Goal: Task Accomplishment & Management: Use online tool/utility

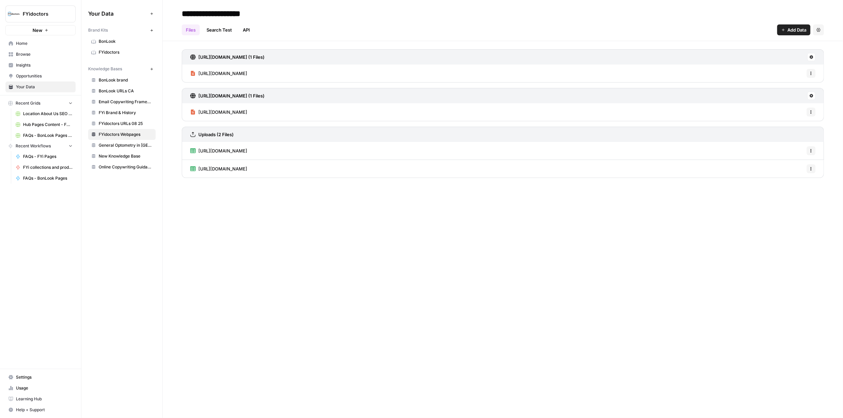
click at [36, 50] on link "Browse" at bounding box center [40, 54] width 70 height 11
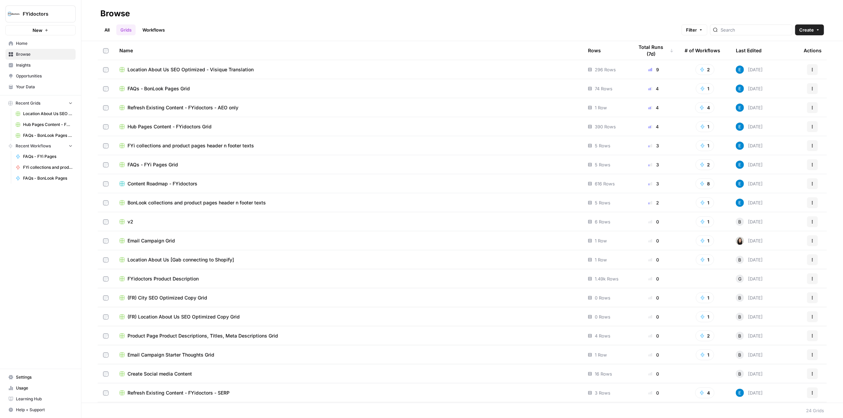
click at [228, 197] on td "BonLook collections and product pages header n footer texts" at bounding box center [348, 202] width 469 height 19
click at [228, 202] on span "BonLook collections and product pages header n footer texts" at bounding box center [197, 202] width 138 height 7
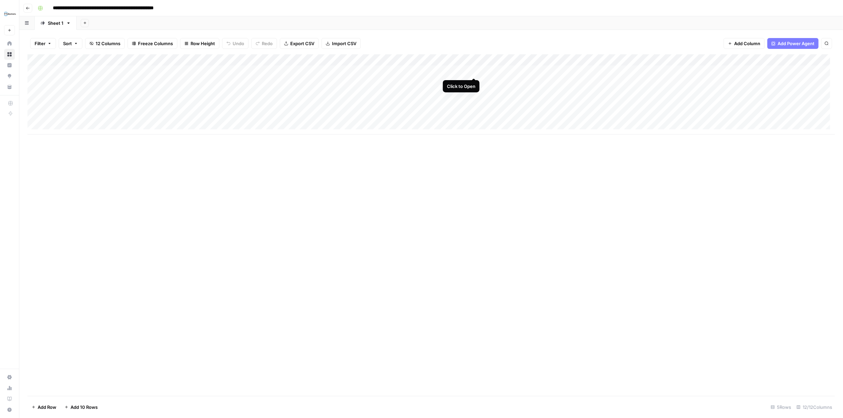
click at [475, 71] on div "Add Column" at bounding box center [431, 94] width 808 height 80
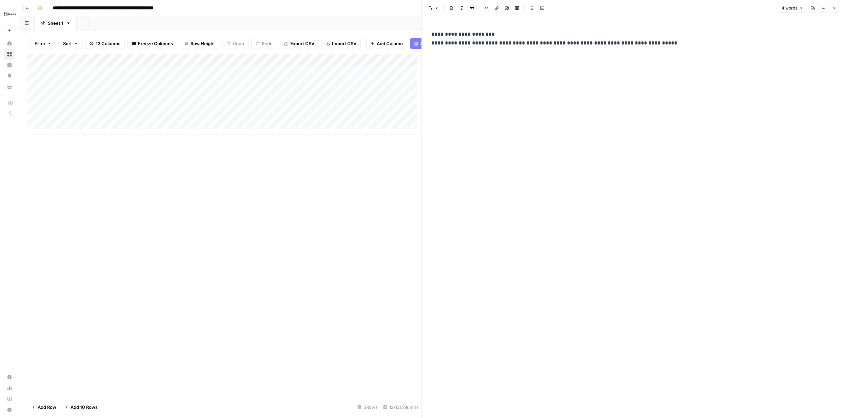
click at [832, 8] on button "Close" at bounding box center [834, 8] width 9 height 9
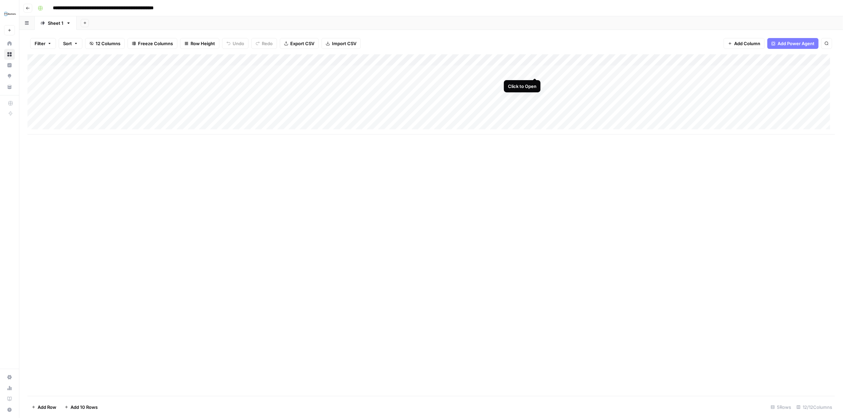
click at [534, 70] on div "Add Column" at bounding box center [431, 94] width 808 height 80
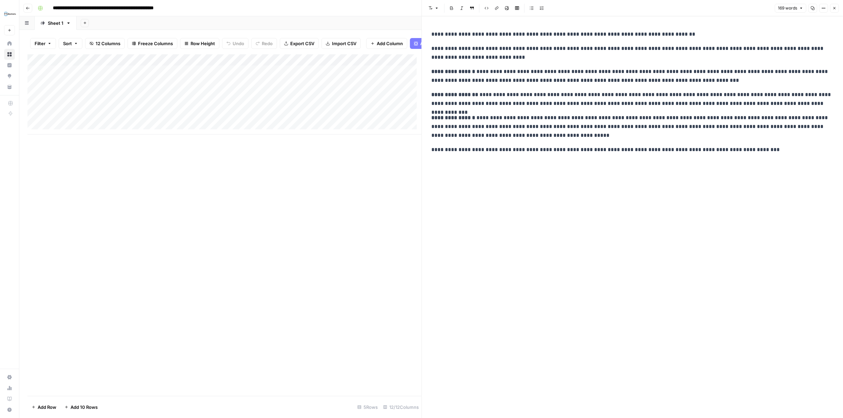
click at [835, 12] on button "Close" at bounding box center [834, 8] width 9 height 9
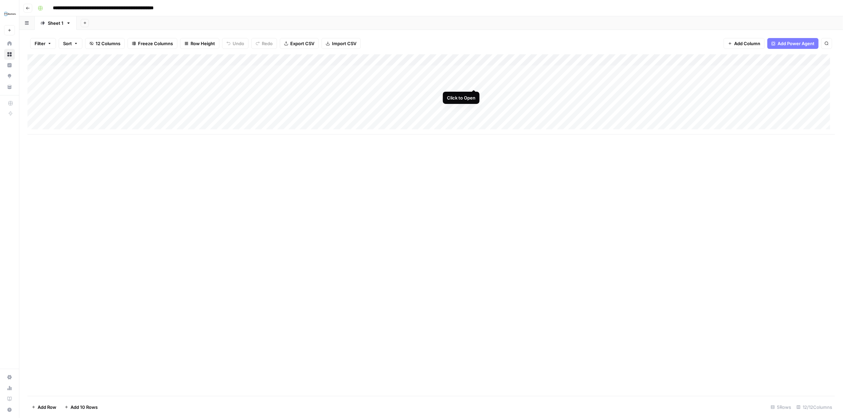
click at [475, 81] on div "Add Column" at bounding box center [431, 94] width 808 height 80
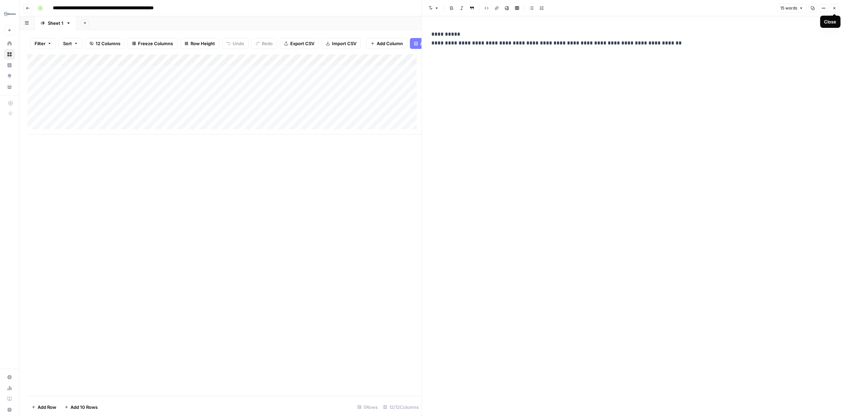
click at [833, 8] on icon "button" at bounding box center [835, 8] width 4 height 4
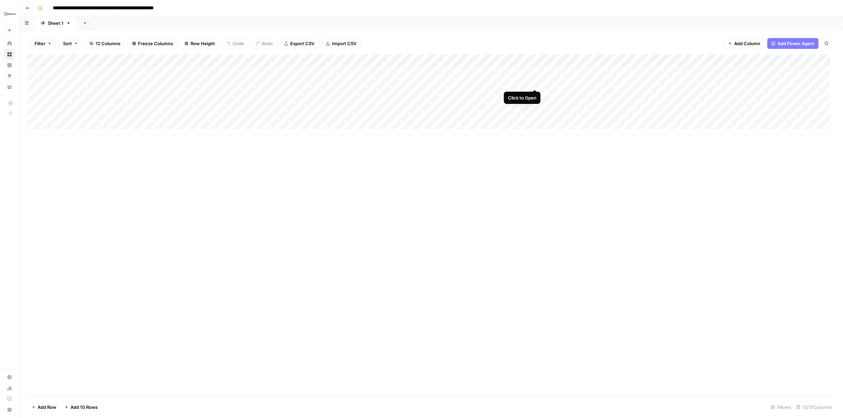
click at [534, 82] on div "Add Column" at bounding box center [431, 94] width 808 height 80
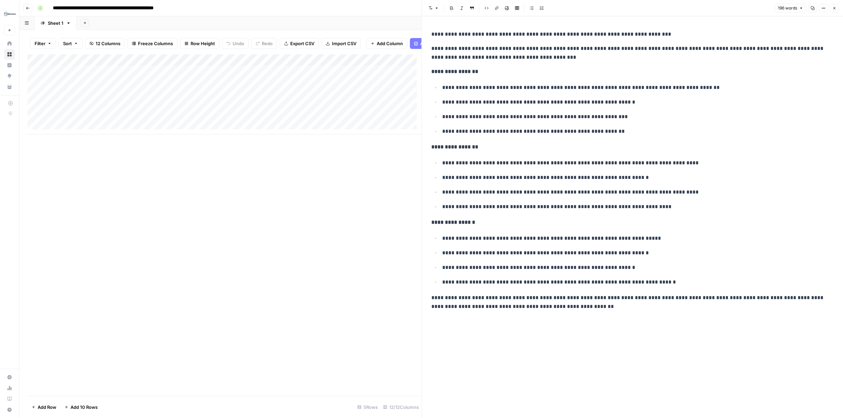
click at [835, 8] on icon "button" at bounding box center [835, 8] width 2 height 2
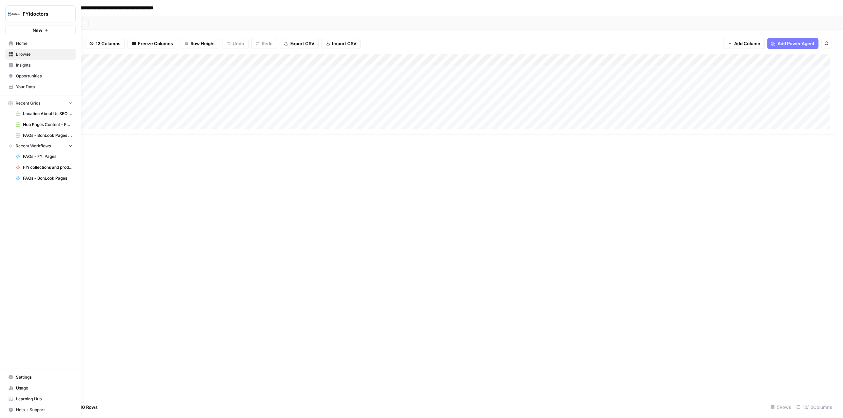
click at [11, 55] on icon at bounding box center [11, 54] width 4 height 4
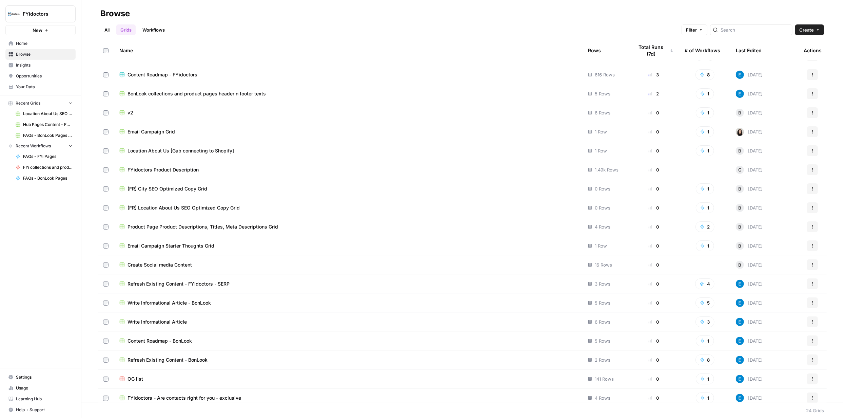
scroll to position [113, 0]
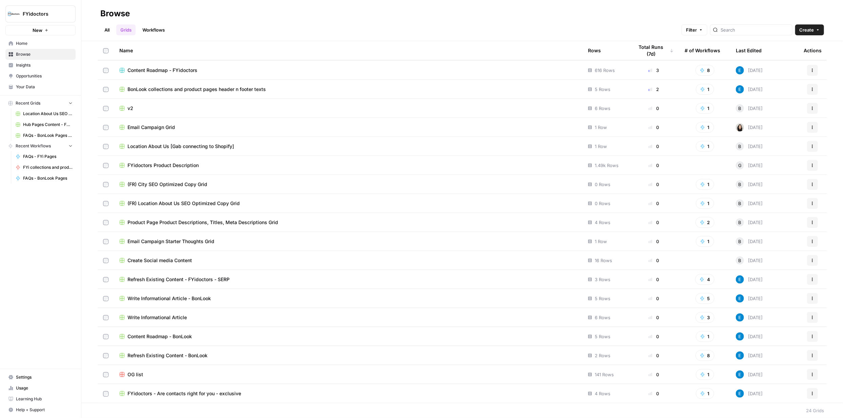
click at [209, 393] on span "FYidoctors - Are contacts right for you - exclusive" at bounding box center [185, 393] width 114 height 7
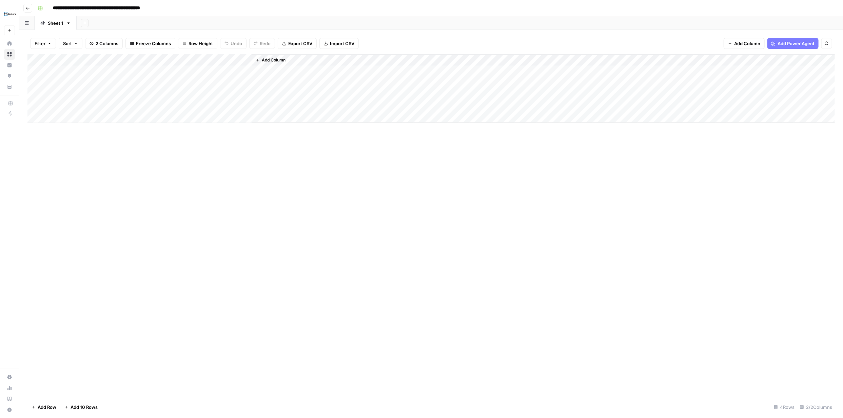
click at [165, 9] on input "**********" at bounding box center [110, 8] width 120 height 11
type input "**********"
click at [194, 168] on div "Add Column" at bounding box center [431, 224] width 808 height 341
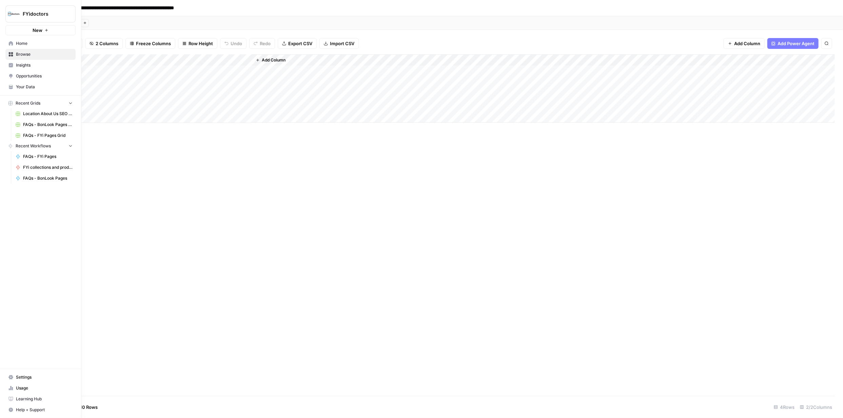
click at [11, 52] on icon at bounding box center [10, 54] width 5 height 5
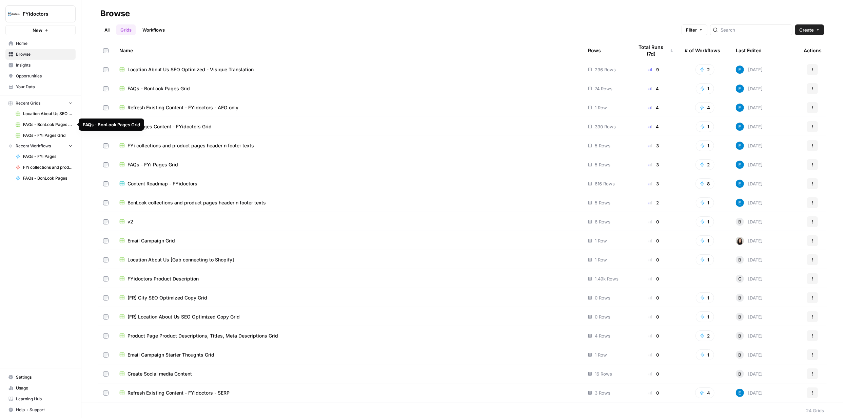
click at [44, 124] on span "FAQs - BonLook Pages Grid" at bounding box center [48, 124] width 50 height 6
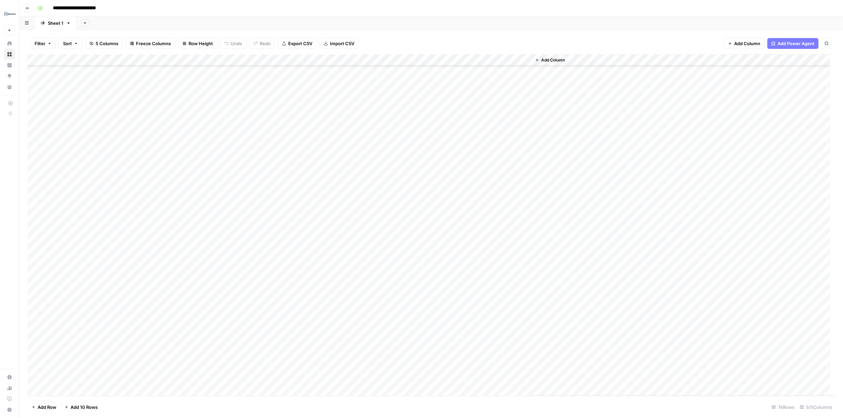
scroll to position [534, 0]
click at [394, 380] on div "Add Column" at bounding box center [431, 224] width 808 height 341
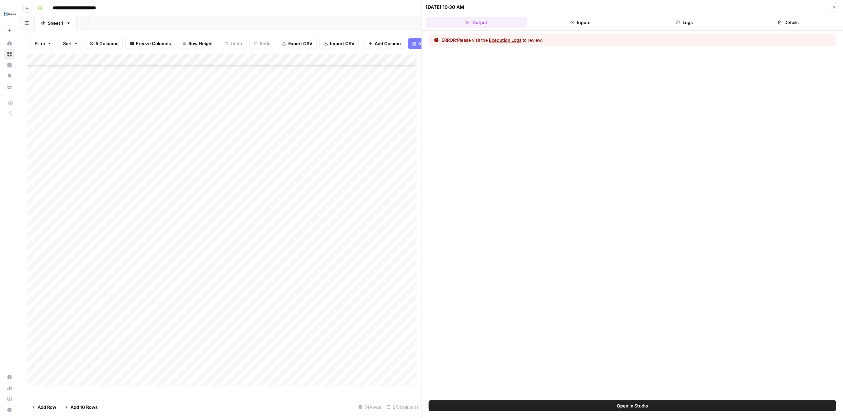
click at [513, 39] on button "Execution Logs" at bounding box center [505, 40] width 33 height 7
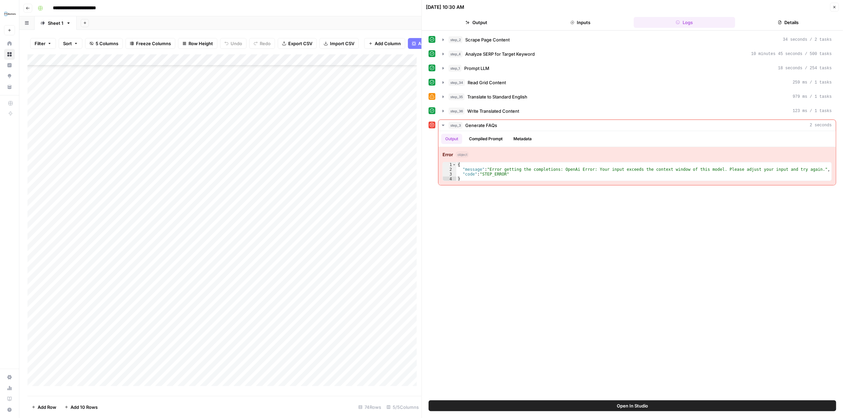
click at [837, 7] on span "Close" at bounding box center [837, 7] width 0 height 0
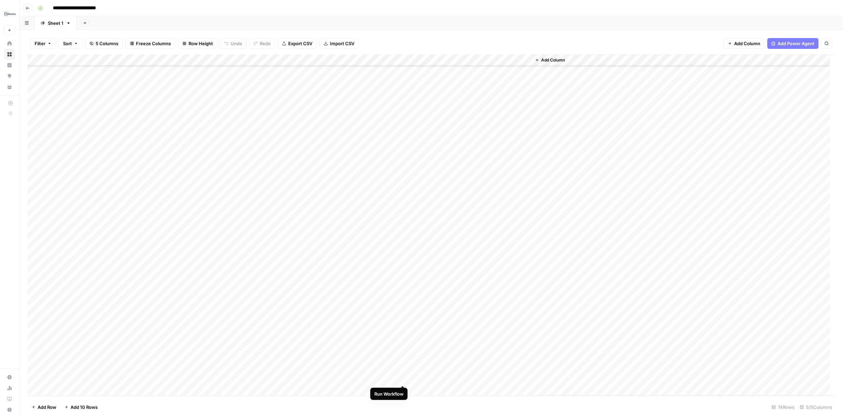
click at [404, 378] on div "Add Column" at bounding box center [431, 224] width 808 height 341
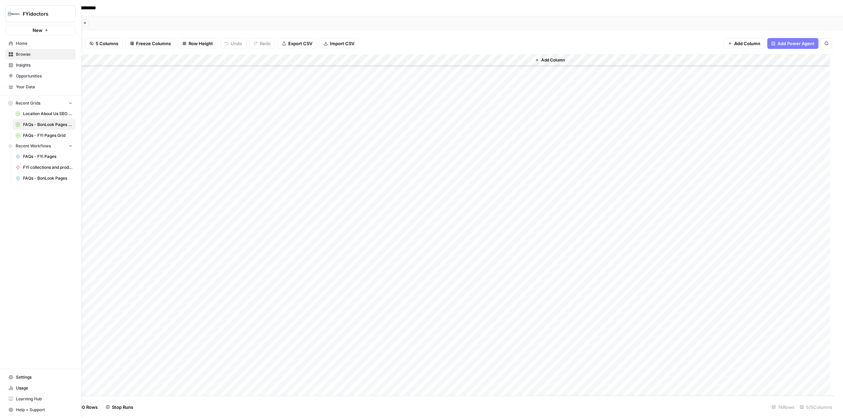
click at [8, 54] on icon at bounding box center [10, 54] width 5 height 5
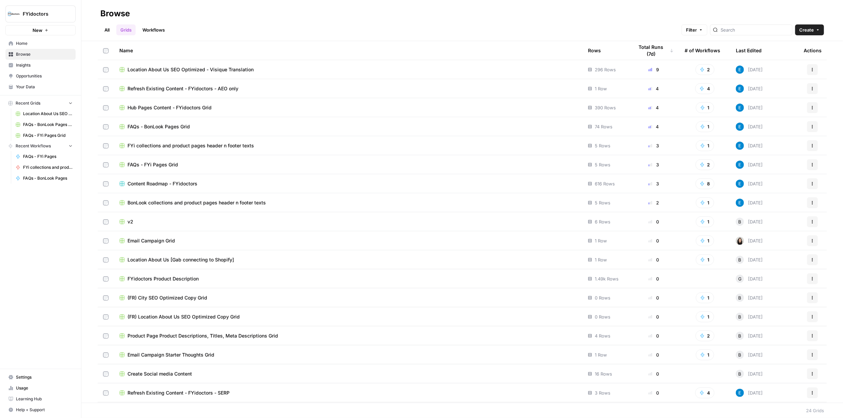
click at [178, 123] on span "FAQs - BonLook Pages Grid" at bounding box center [159, 126] width 62 height 7
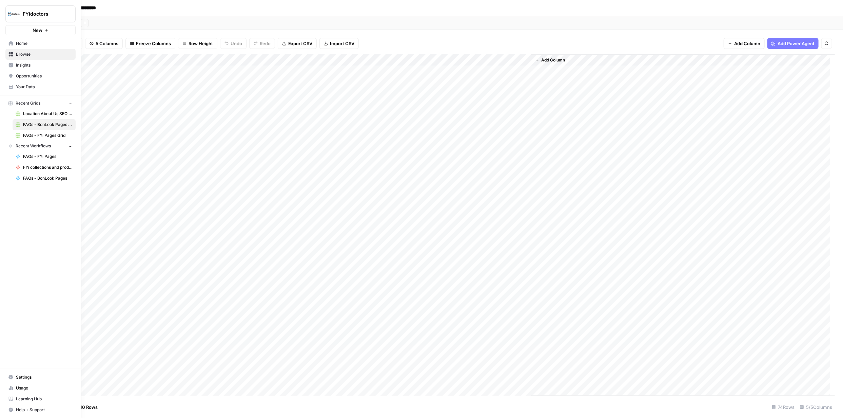
click at [10, 53] on icon at bounding box center [11, 54] width 4 height 4
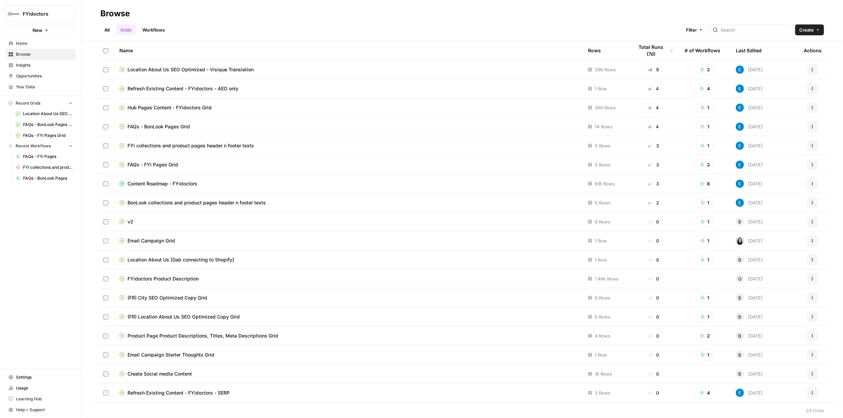
click at [225, 202] on span "BonLook collections and product pages header n footer texts" at bounding box center [197, 202] width 138 height 7
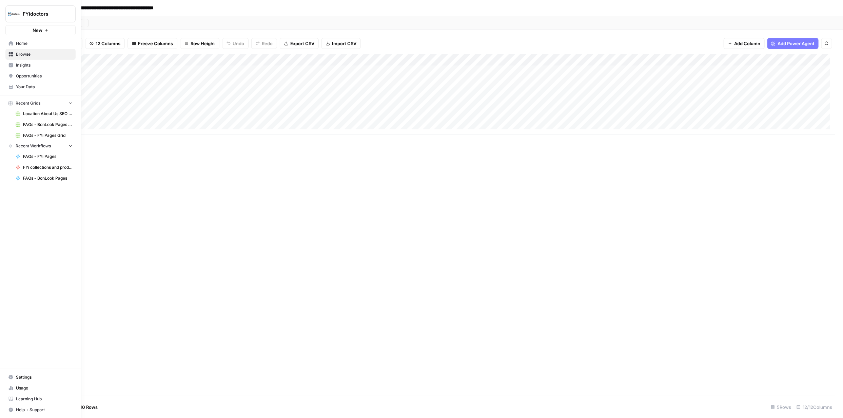
click at [13, 53] on icon at bounding box center [11, 54] width 4 height 4
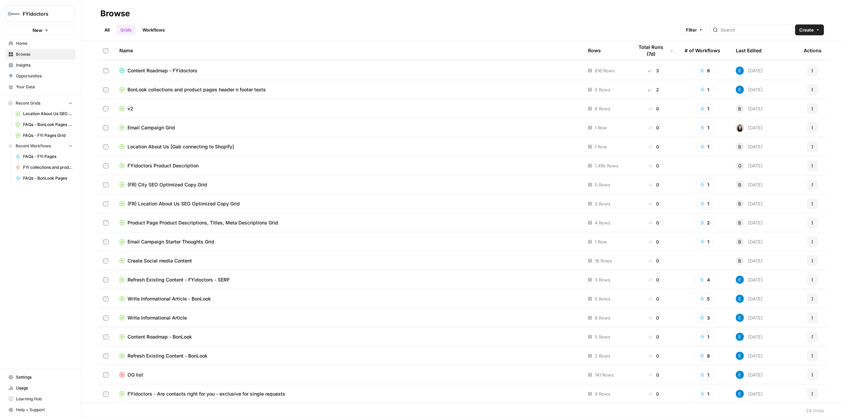
scroll to position [113, 0]
click at [199, 356] on span "Refresh Existing Content - BonLook" at bounding box center [168, 355] width 80 height 7
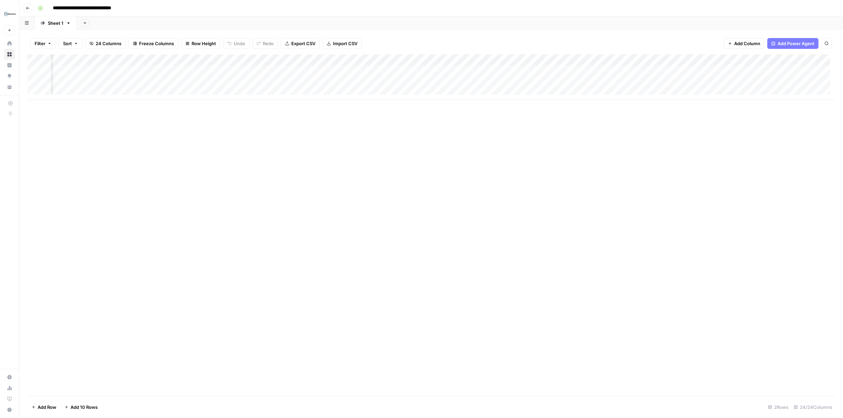
scroll to position [0, 528]
drag, startPoint x: 209, startPoint y: 138, endPoint x: 216, endPoint y: 139, distance: 6.5
click at [210, 138] on div "Add Column" at bounding box center [431, 224] width 808 height 341
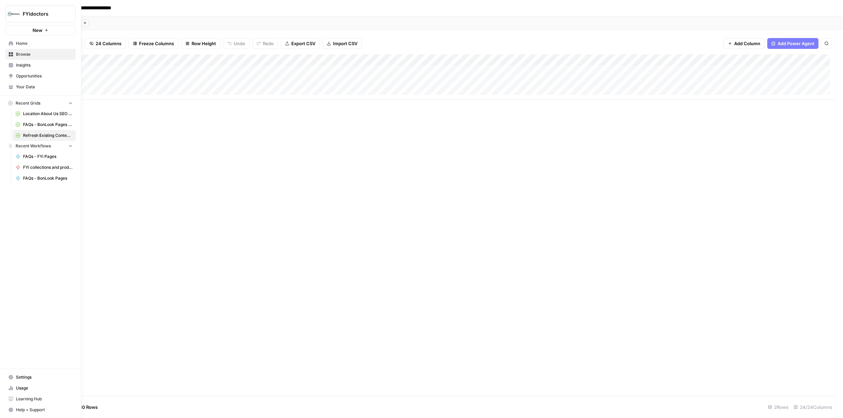
click at [8, 52] on link "Browse" at bounding box center [40, 54] width 70 height 11
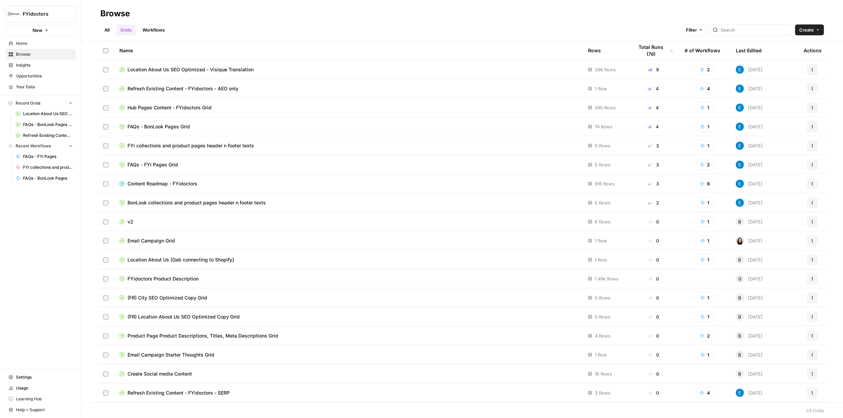
click at [182, 125] on span "FAQs - BonLook Pages Grid" at bounding box center [159, 126] width 62 height 7
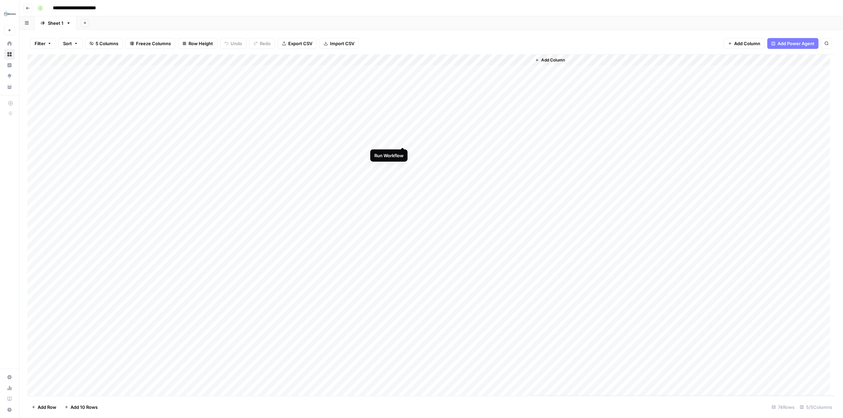
click at [401, 140] on div "Add Column" at bounding box center [431, 224] width 808 height 341
click at [433, 230] on div "Add Column" at bounding box center [431, 224] width 808 height 341
click at [433, 230] on div at bounding box center [440, 232] width 62 height 13
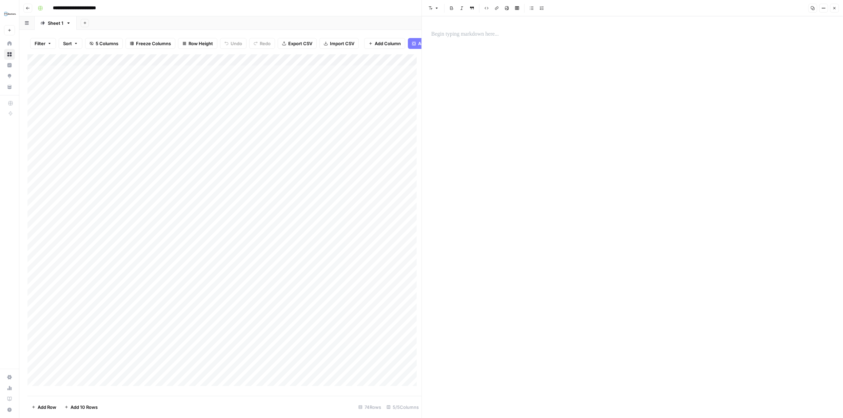
click at [433, 230] on div at bounding box center [440, 232] width 62 height 13
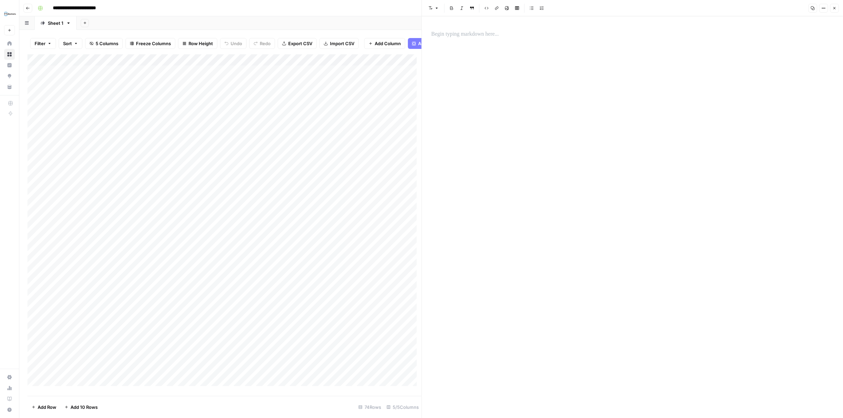
click at [433, 230] on div at bounding box center [440, 232] width 62 height 13
click at [395, 216] on div "Add Column" at bounding box center [224, 222] width 394 height 337
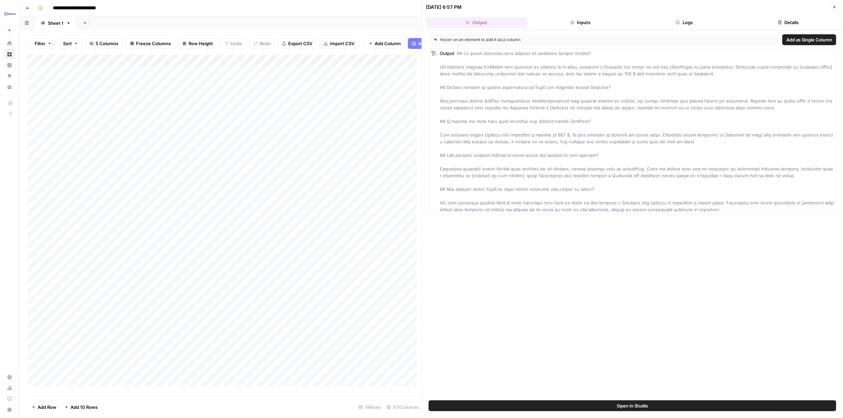
click at [355, 199] on div "Add Column" at bounding box center [224, 222] width 394 height 337
click at [294, 176] on div "Add Column" at bounding box center [224, 222] width 394 height 337
click at [294, 176] on textarea "**********" at bounding box center [285, 180] width 109 height 9
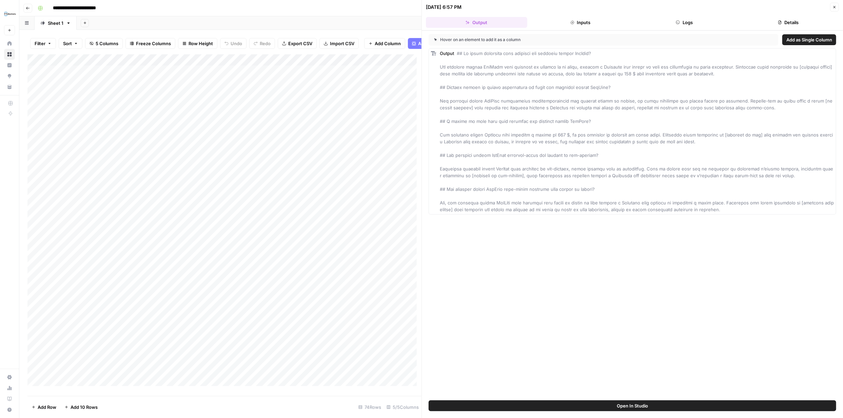
click at [255, 161] on div "Add Column" at bounding box center [224, 222] width 394 height 337
click at [255, 161] on textarea "**********" at bounding box center [285, 157] width 109 height 9
click at [214, 145] on div "Add Column" at bounding box center [224, 222] width 394 height 337
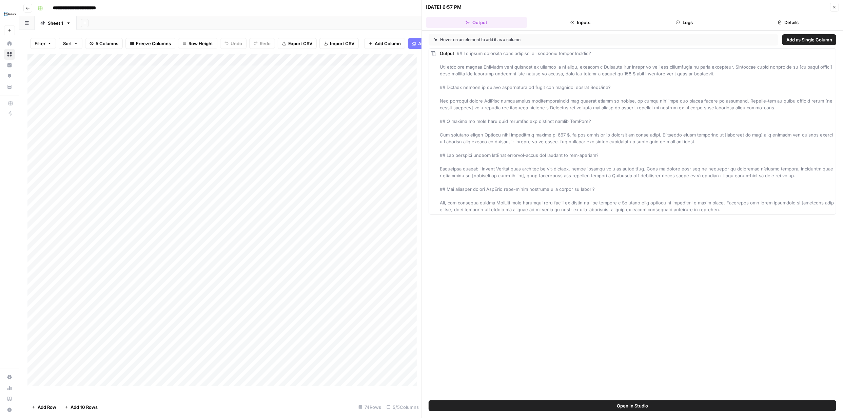
click at [214, 145] on div "Add Column" at bounding box center [224, 222] width 394 height 337
click at [177, 131] on div "Add Column" at bounding box center [224, 222] width 394 height 337
click at [177, 131] on textarea "**********" at bounding box center [141, 134] width 181 height 9
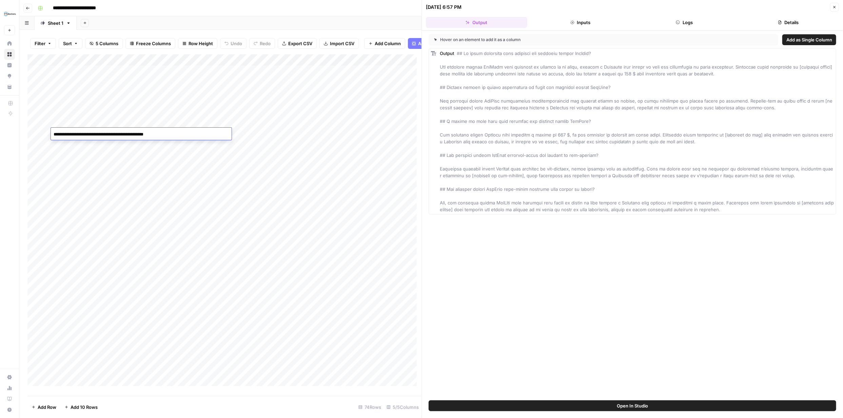
click at [177, 131] on textarea "**********" at bounding box center [141, 134] width 181 height 9
click at [139, 116] on div "Add Column" at bounding box center [224, 222] width 394 height 337
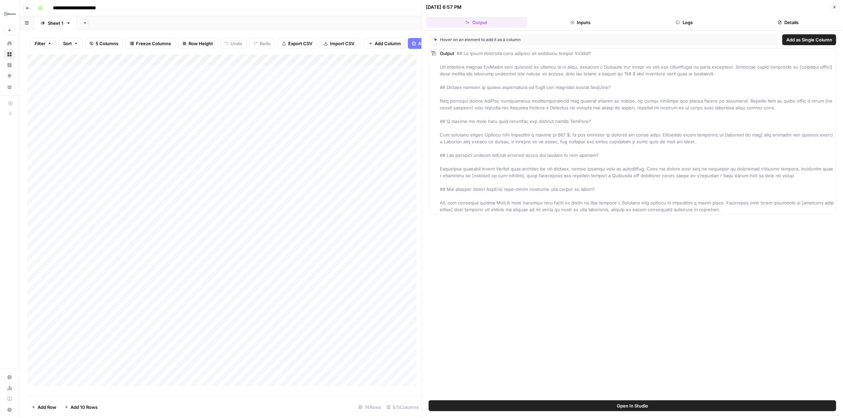
click at [139, 116] on div "Add Column" at bounding box center [224, 222] width 394 height 337
click at [139, 116] on div "**********" at bounding box center [141, 122] width 181 height 13
click at [67, 92] on div "Add Column" at bounding box center [224, 222] width 394 height 337
click at [67, 92] on textarea "**********" at bounding box center [141, 87] width 181 height 9
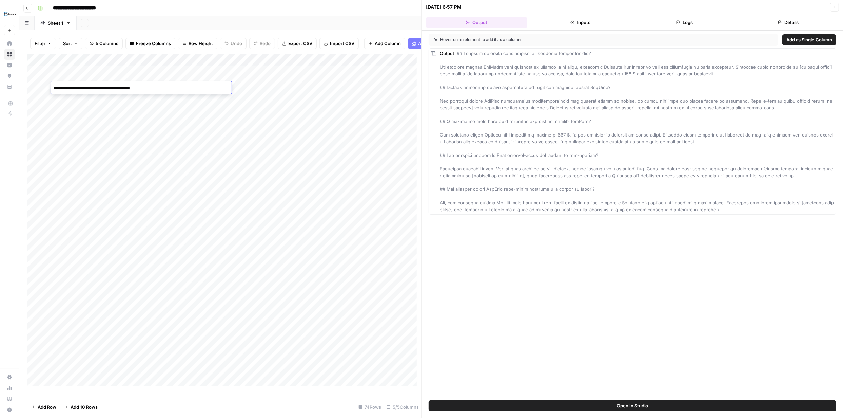
click at [67, 92] on textarea "**********" at bounding box center [141, 87] width 181 height 9
click at [29, 76] on div "Add Column" at bounding box center [224, 222] width 394 height 337
